Goal: Check status: Check status

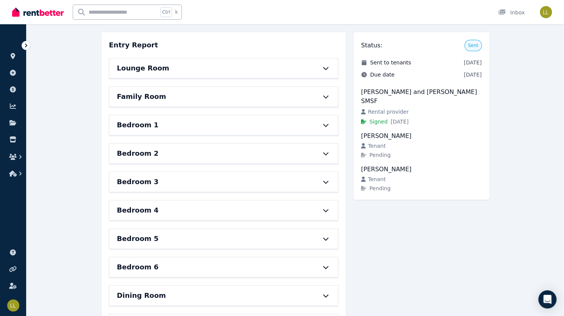
click at [206, 72] on div "Lounge Room" at bounding box center [213, 68] width 192 height 11
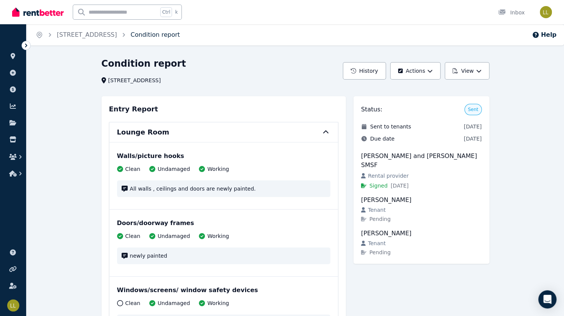
click at [167, 37] on link "Condition report" at bounding box center [155, 34] width 49 height 7
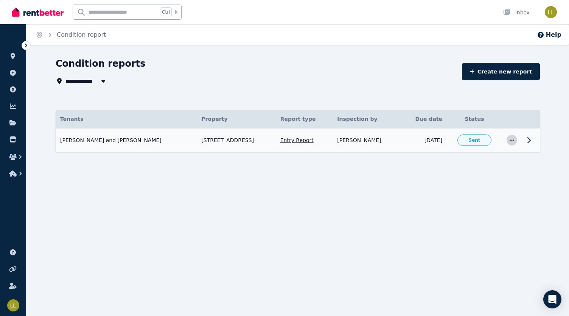
click at [513, 140] on icon "button" at bounding box center [512, 139] width 6 height 5
click at [529, 140] on icon at bounding box center [529, 139] width 9 height 9
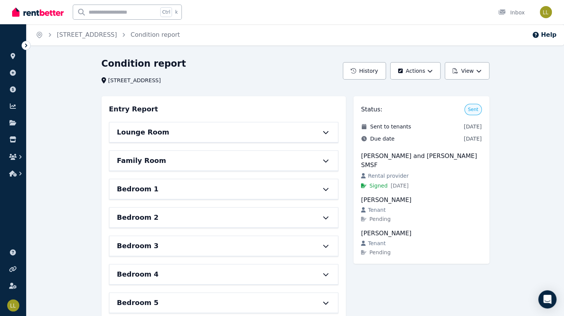
click at [284, 73] on div "Condition report [STREET_ADDRESS]" at bounding box center [219, 71] width 237 height 26
